Goal: Transaction & Acquisition: Purchase product/service

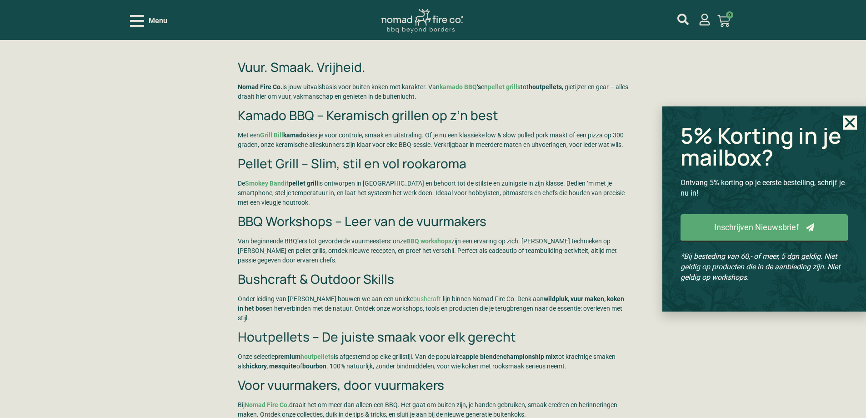
scroll to position [1861, 0]
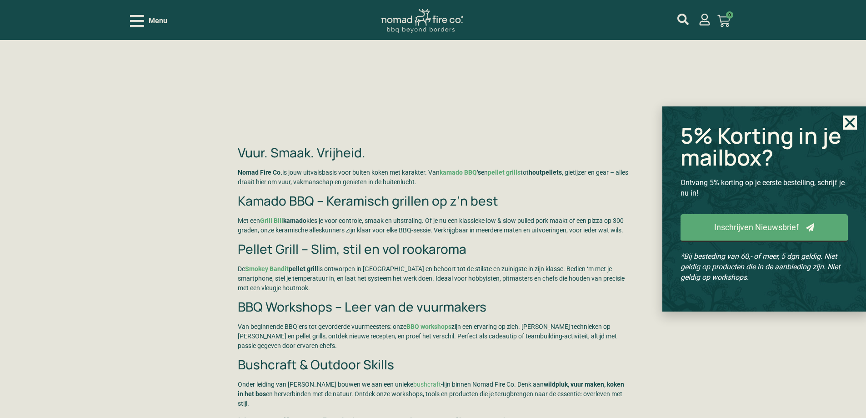
click at [846, 118] on use "Close" at bounding box center [850, 123] width 10 height 10
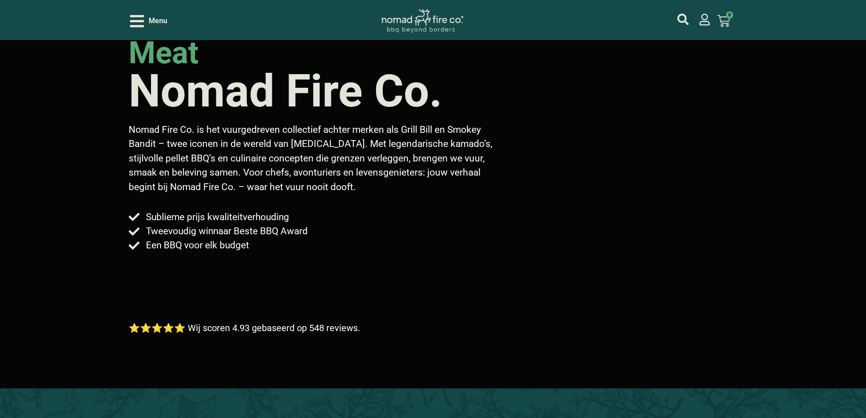
scroll to position [136, 0]
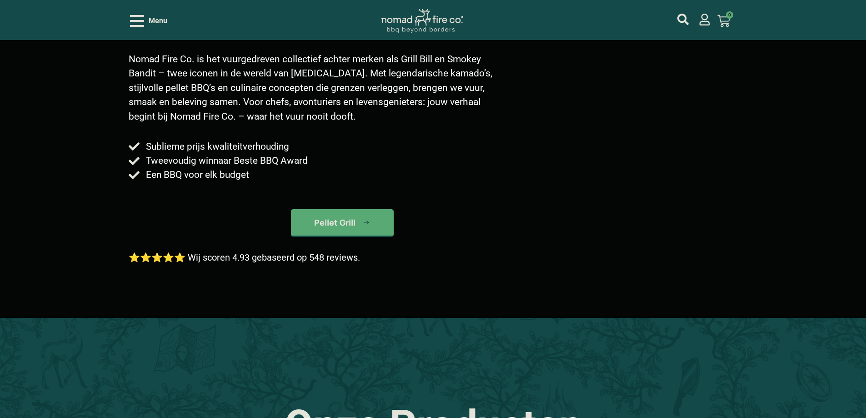
click at [184, 258] on p "⭐⭐⭐⭐⭐ Wij scoren 4.93 gebaseerd op 548 reviews." at bounding box center [244, 258] width 231 height 14
click at [233, 256] on p "⭐⭐⭐⭐⭐ Wij scoren 4.93 gebaseerd op 548 reviews." at bounding box center [244, 258] width 231 height 14
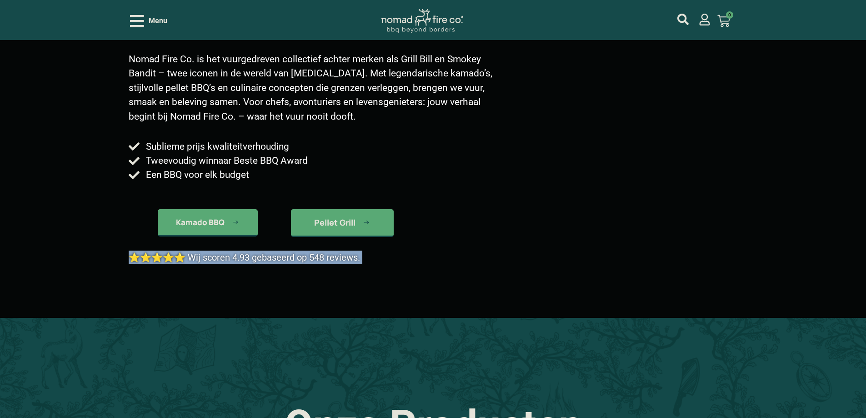
click at [233, 256] on p "⭐⭐⭐⭐⭐ Wij scoren 4.93 gebaseerd op 548 reviews." at bounding box center [244, 258] width 231 height 14
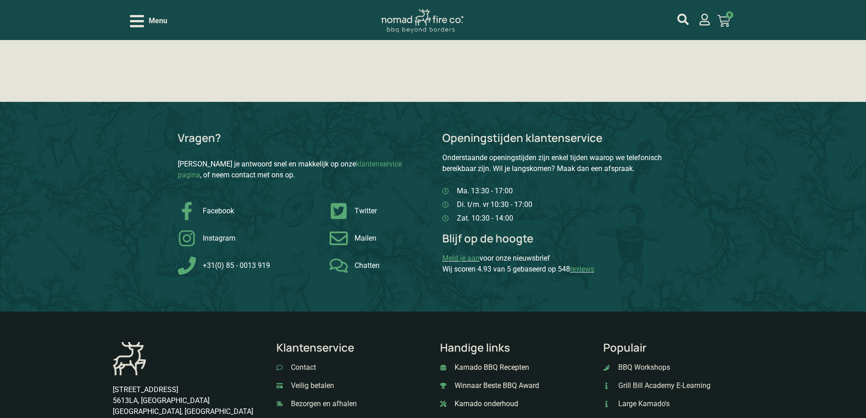
scroll to position [2455, 0]
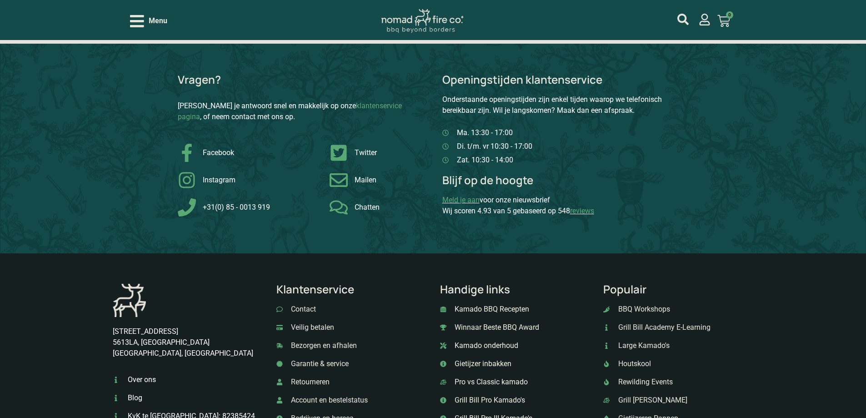
click at [145, 26] on div "Menu" at bounding box center [148, 21] width 37 height 16
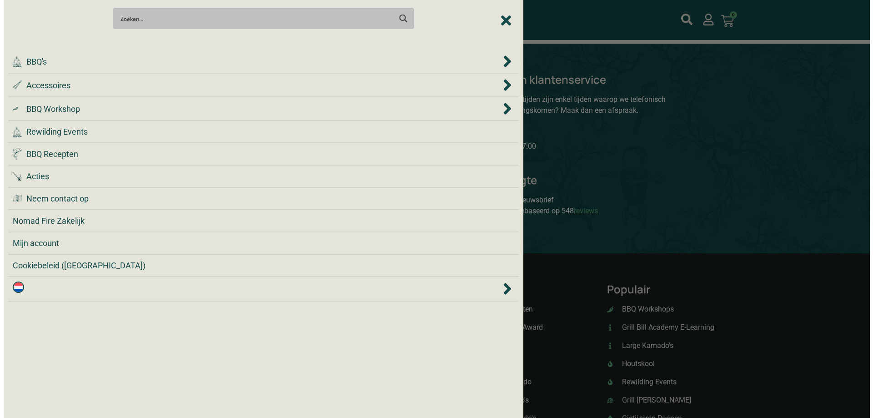
scroll to position [2412, 0]
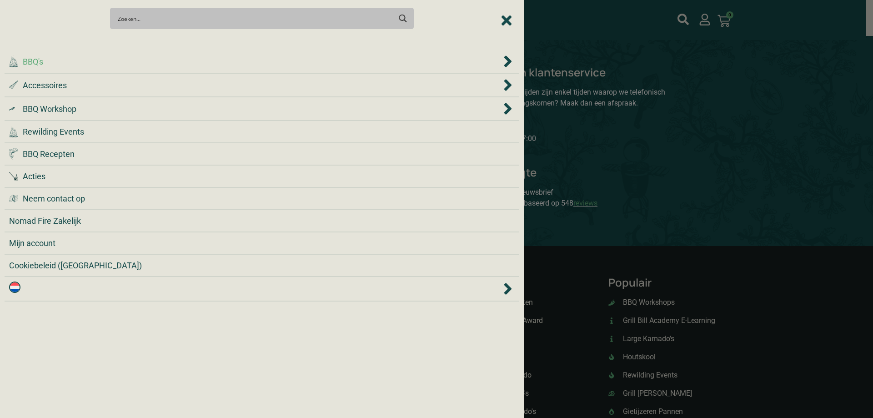
click at [36, 60] on span "BBQ's" at bounding box center [33, 61] width 20 height 12
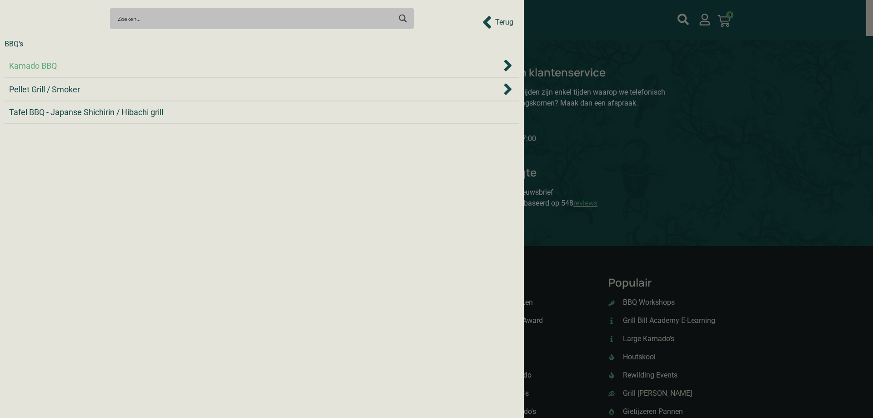
click at [26, 63] on span "Kamado BBQ" at bounding box center [33, 66] width 48 height 12
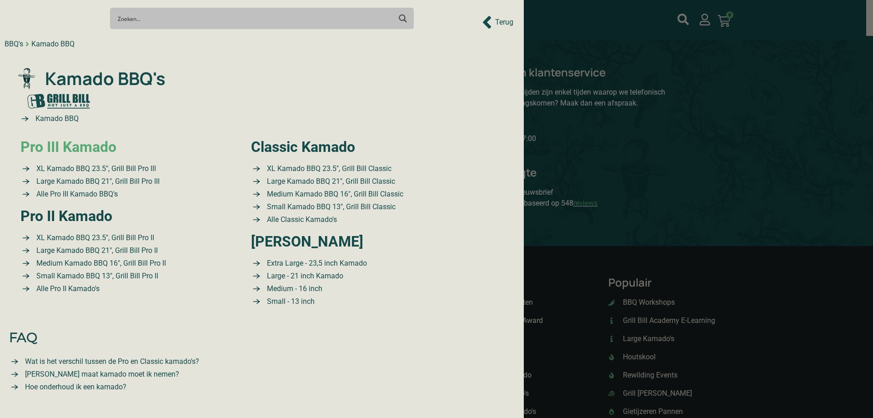
click at [95, 145] on link "Pro III Kamado" at bounding box center [68, 146] width 96 height 17
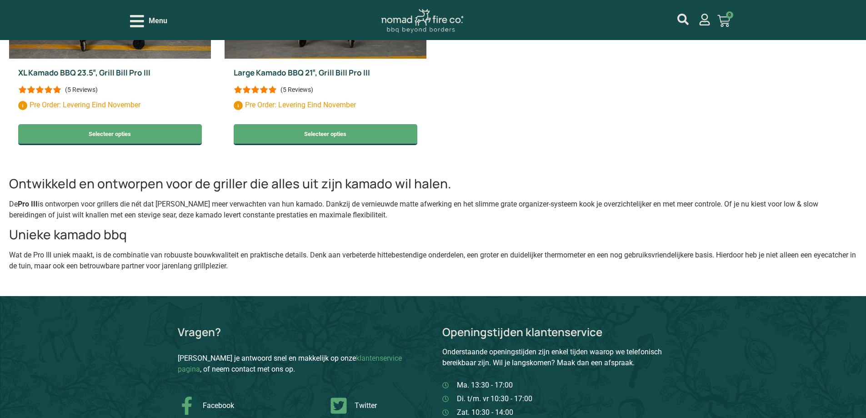
scroll to position [627, 0]
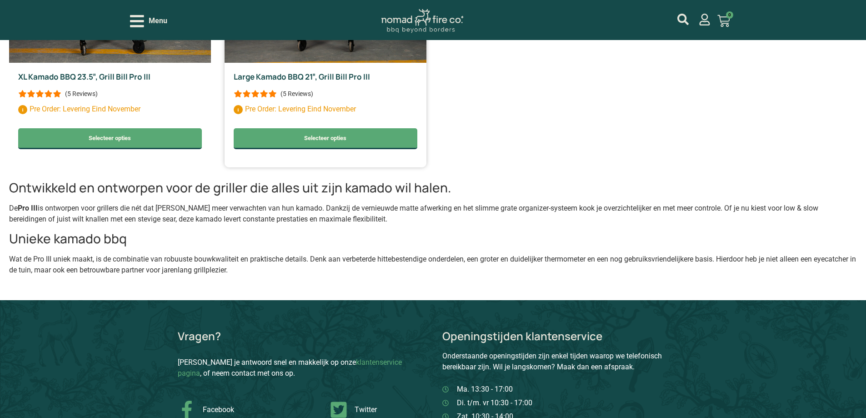
click at [277, 97] on div at bounding box center [255, 93] width 43 height 7
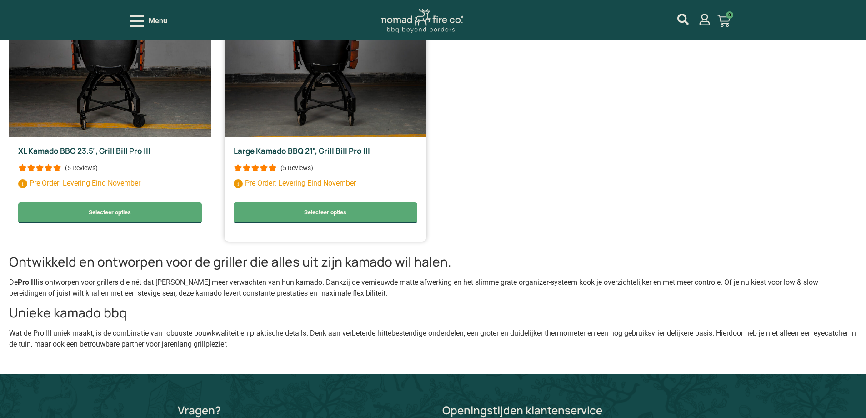
scroll to position [446, 0]
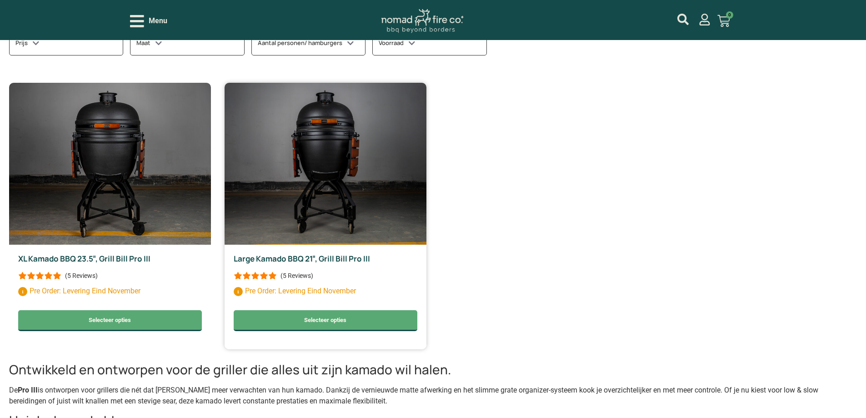
click at [355, 151] on img at bounding box center [326, 164] width 202 height 162
click at [376, 331] on link "Selecteer opties" at bounding box center [326, 320] width 184 height 21
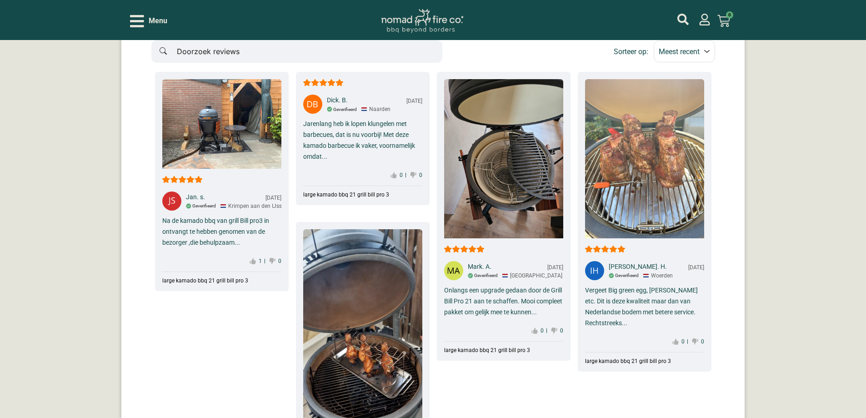
scroll to position [4939, 0]
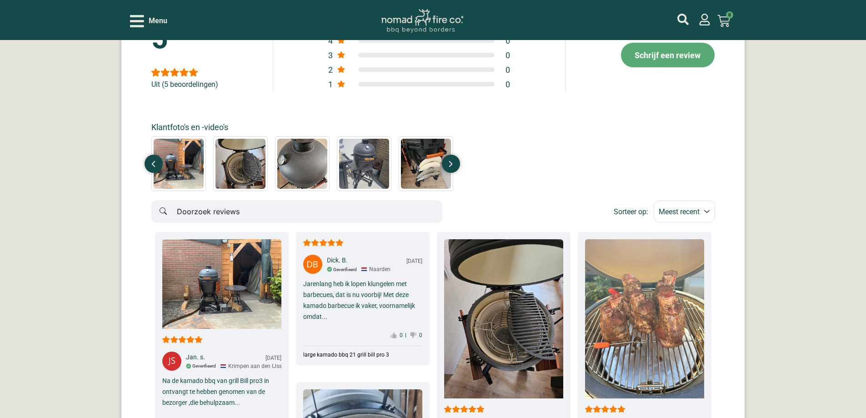
click at [624, 68] on div "Schrijf een review" at bounding box center [668, 54] width 95 height 25
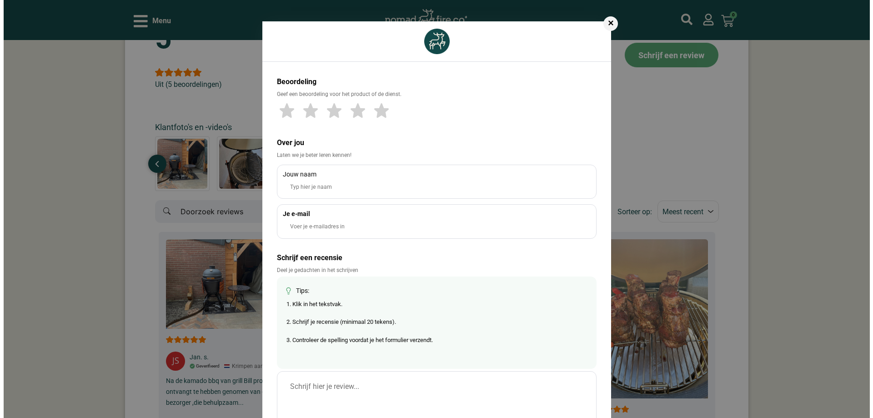
scroll to position [4944, 0]
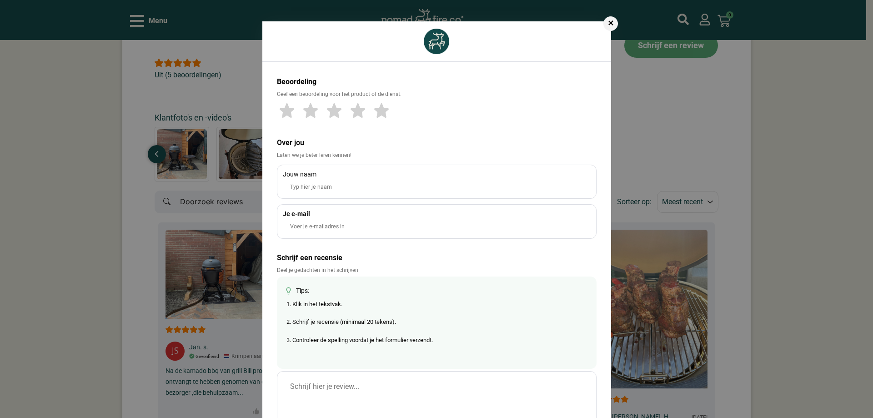
click at [642, 253] on div "Beoordeling Geef een beoordeling voor het product of de dienst. Over jou Laten …" at bounding box center [436, 310] width 873 height 590
click at [677, 249] on div "Beoordeling Geef een beoordeling voor het product of de dienst. Over jou Laten …" at bounding box center [436, 310] width 873 height 590
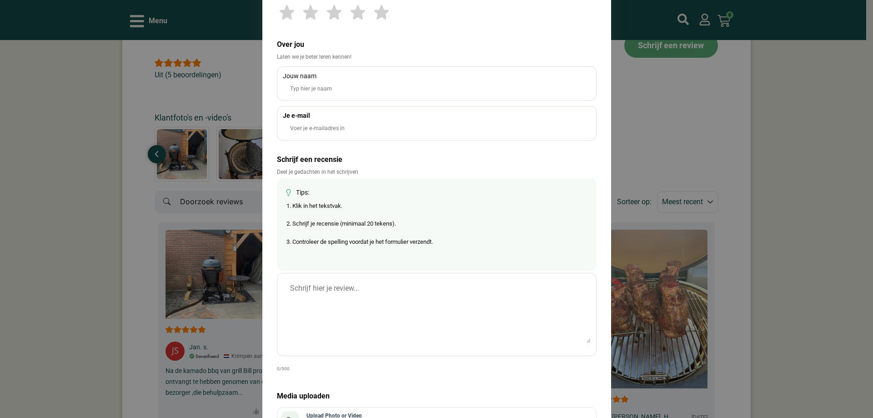
scroll to position [0, 0]
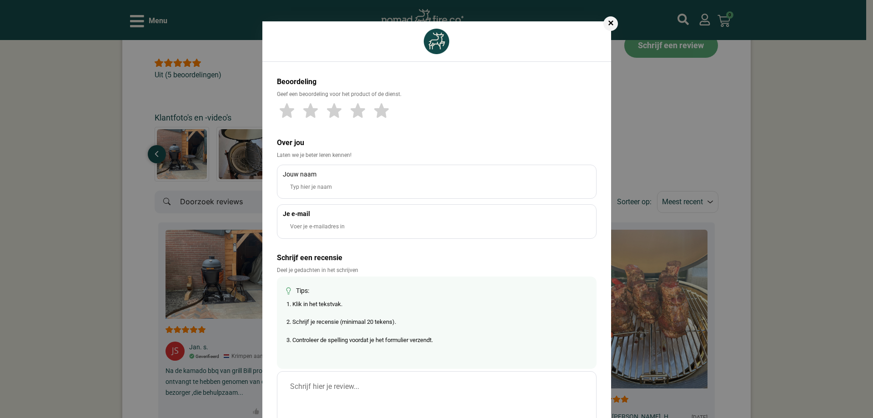
click at [608, 28] on div "✕" at bounding box center [610, 23] width 15 height 15
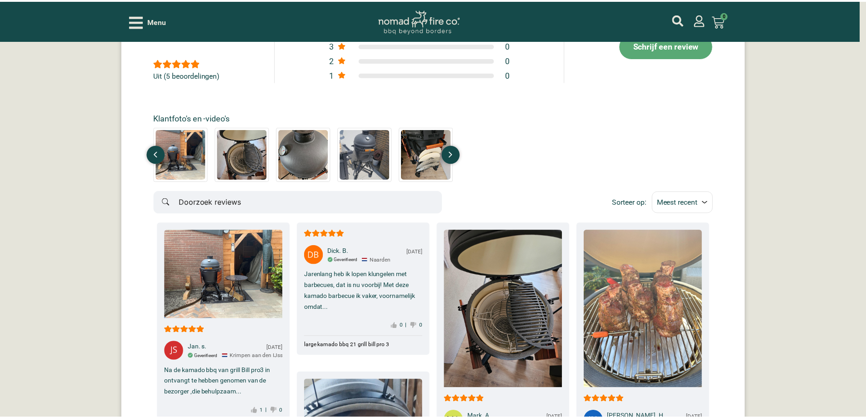
scroll to position [4939, 0]
